Goal: Book appointment/travel/reservation

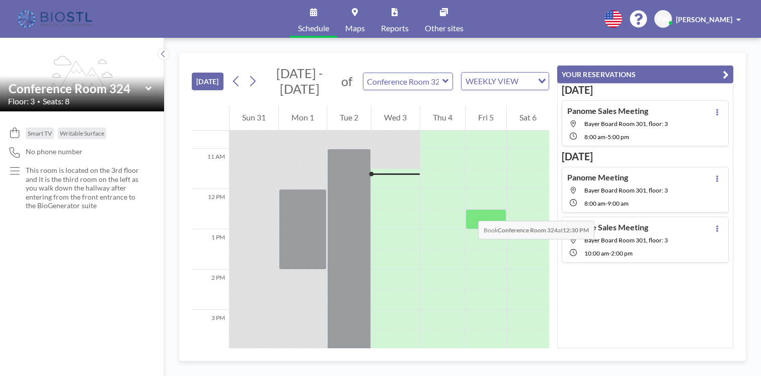
scroll to position [443, 0]
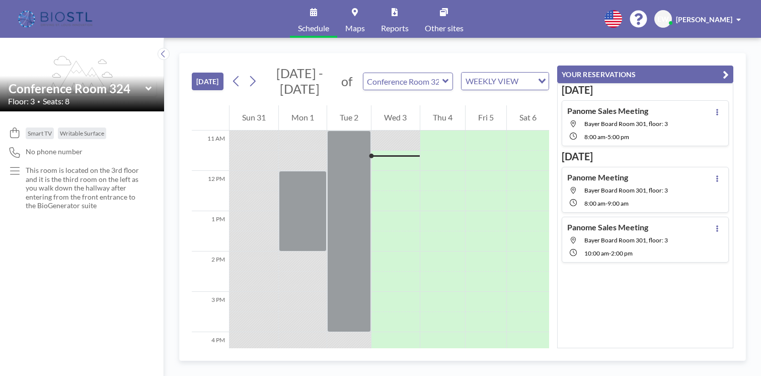
click at [447, 82] on icon at bounding box center [446, 81] width 7 height 10
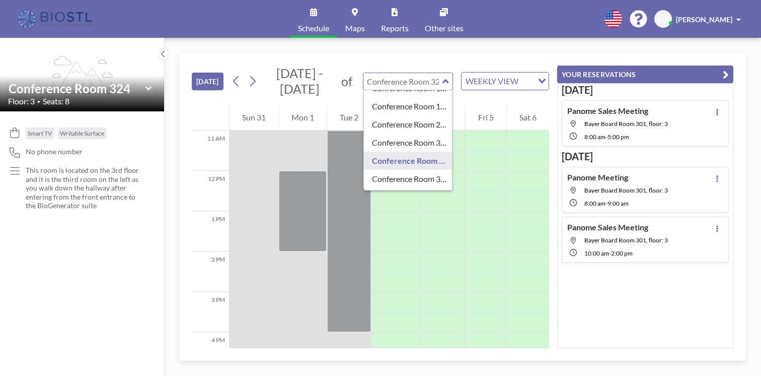
scroll to position [252, 0]
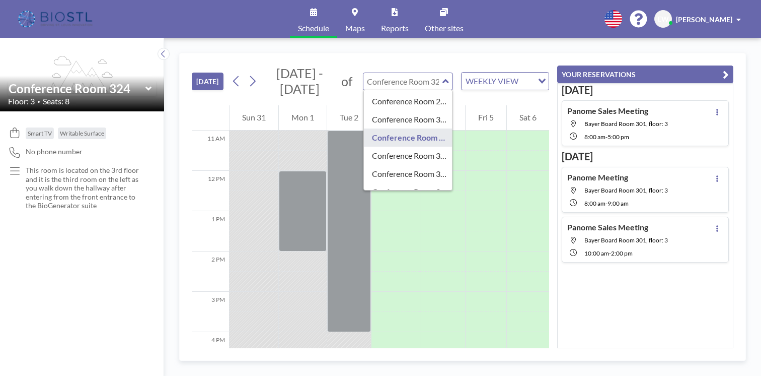
click at [556, 309] on div "YOUR RESERVATIONS [DATE] Panome Sales Meeting Bayer Board Room 301, floor: 3 8:…" at bounding box center [641, 200] width 184 height 295
click at [467, 255] on div at bounding box center [486, 261] width 41 height 20
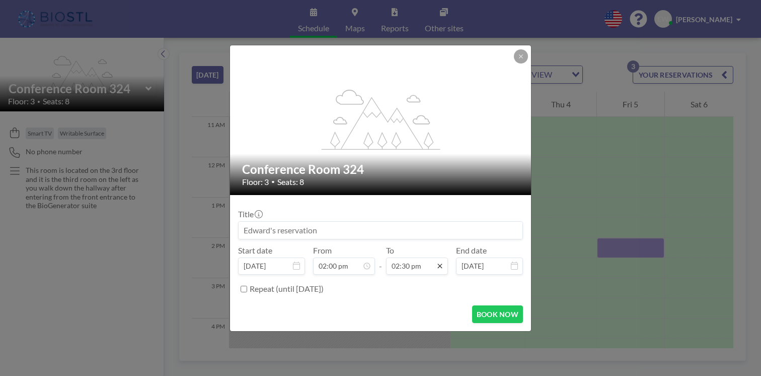
drag, startPoint x: 467, startPoint y: 255, endPoint x: 436, endPoint y: 264, distance: 32.5
click at [436, 264] on div "02:30 pm" at bounding box center [417, 265] width 62 height 17
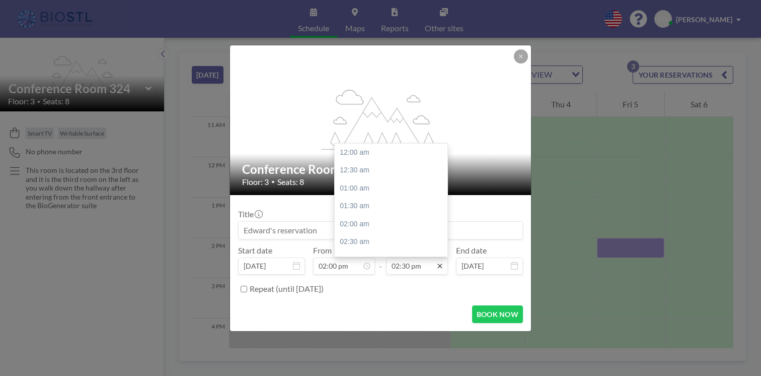
scroll to position [520, 0]
click at [355, 169] on div "03:00 pm" at bounding box center [394, 170] width 118 height 18
type input "03:00 pm"
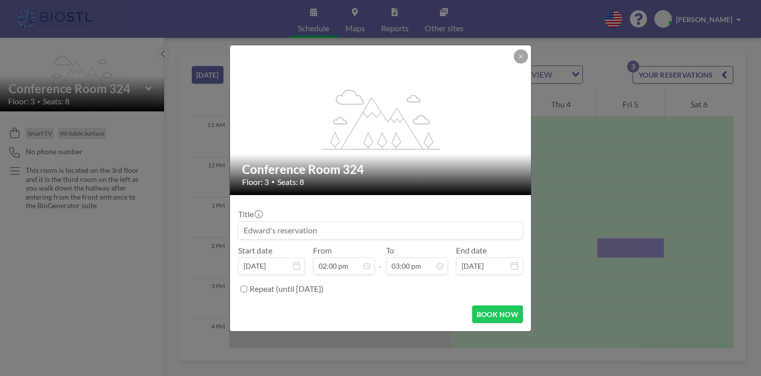
click at [322, 229] on input at bounding box center [381, 230] width 284 height 17
type input "Panome Bio"
click at [498, 313] on button "BOOK NOW" at bounding box center [497, 314] width 51 height 18
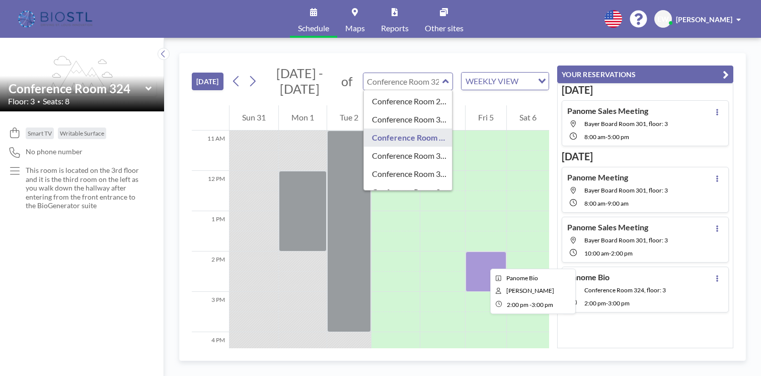
click at [482, 259] on div at bounding box center [486, 271] width 41 height 40
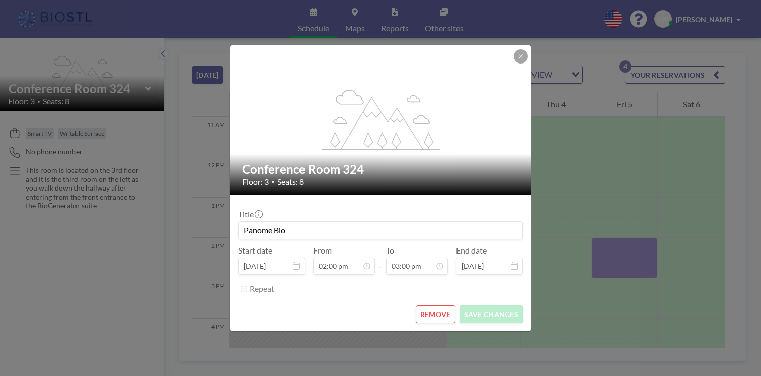
click at [482, 259] on input "[DATE]" at bounding box center [489, 265] width 67 height 17
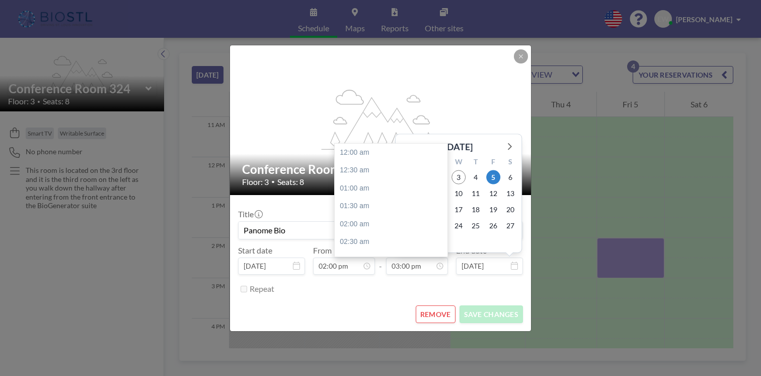
scroll to position [538, 0]
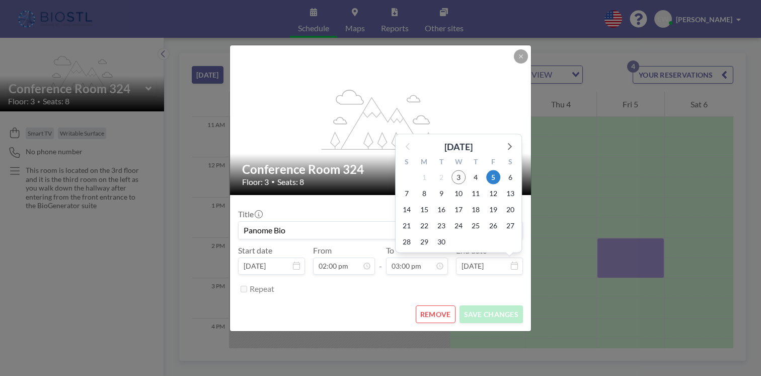
click at [378, 302] on form "Title Panome Bio Start date [DATE] From 02:00 pm - To 03:00 pm End date [DATE] …" at bounding box center [380, 263] width 301 height 136
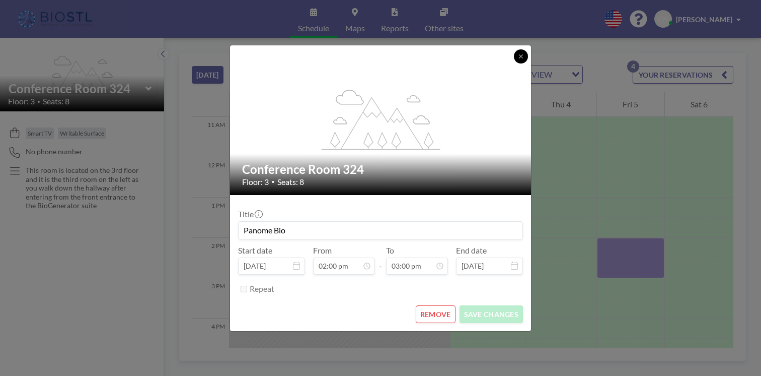
click at [522, 63] on button at bounding box center [521, 56] width 14 height 14
